Goal: Task Accomplishment & Management: Manage account settings

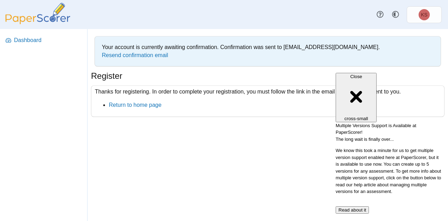
click at [223, 151] on div "Your account is currently awaiting confirmation. Confirmation was sent to [EMAI…" at bounding box center [267, 125] width 360 height 192
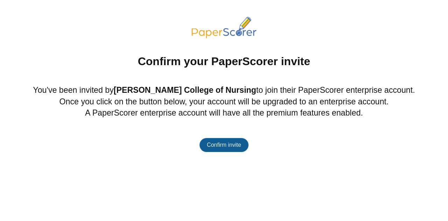
click at [236, 145] on span "Confirm invite" at bounding box center [224, 145] width 34 height 6
